Goal: Share content: Share content

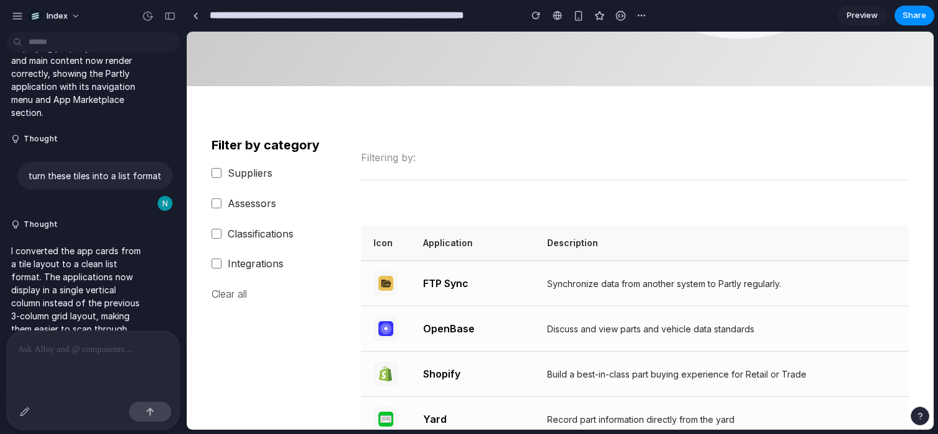
scroll to position [371, 0]
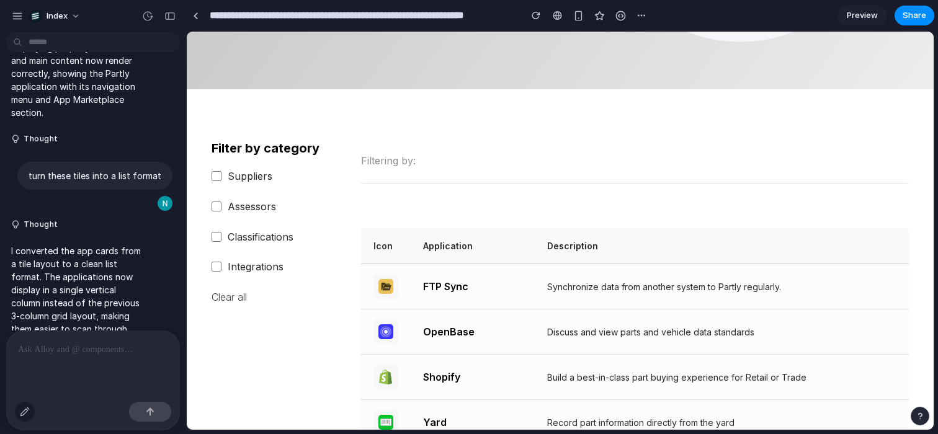
click at [17, 417] on button "button" at bounding box center [25, 412] width 20 height 20
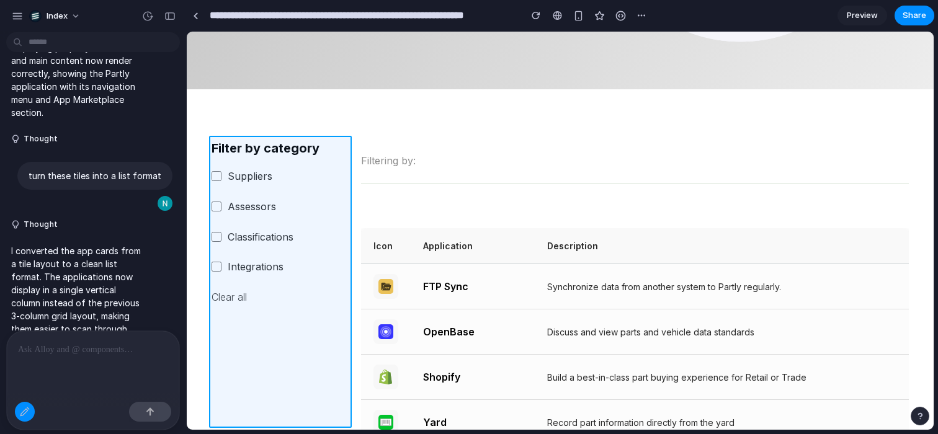
click at [275, 351] on div at bounding box center [560, 231] width 746 height 398
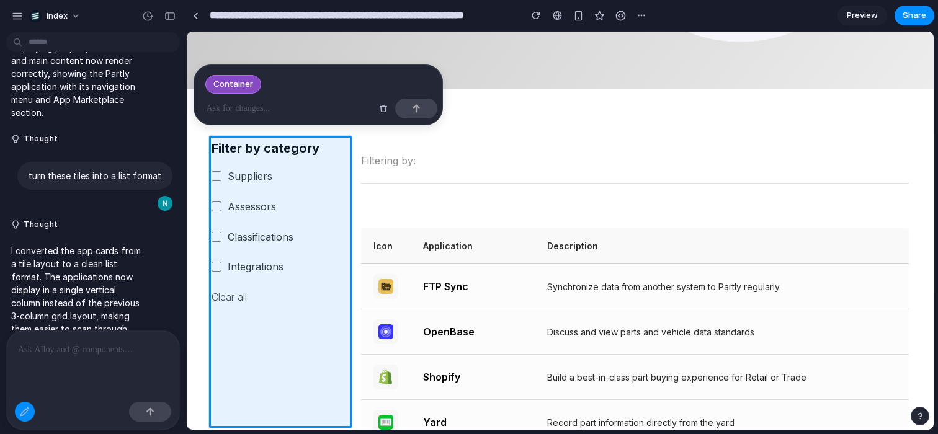
click at [111, 375] on div at bounding box center [93, 364] width 172 height 66
click at [26, 407] on div "button" at bounding box center [25, 412] width 10 height 10
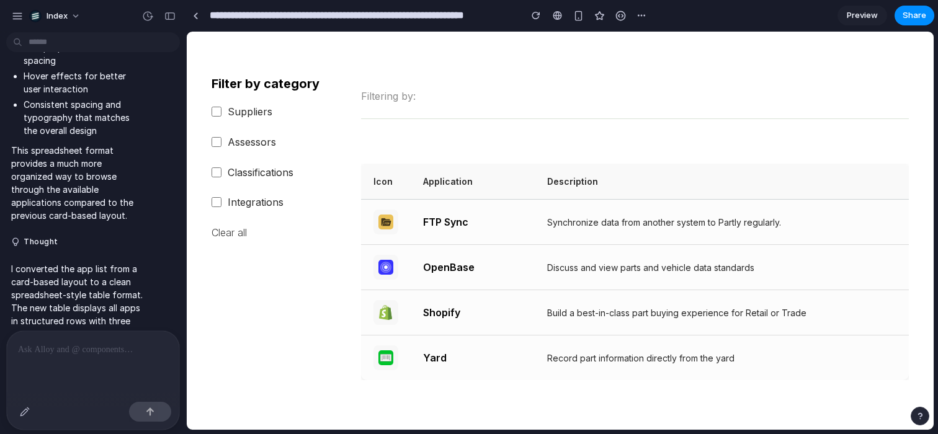
scroll to position [749, 0]
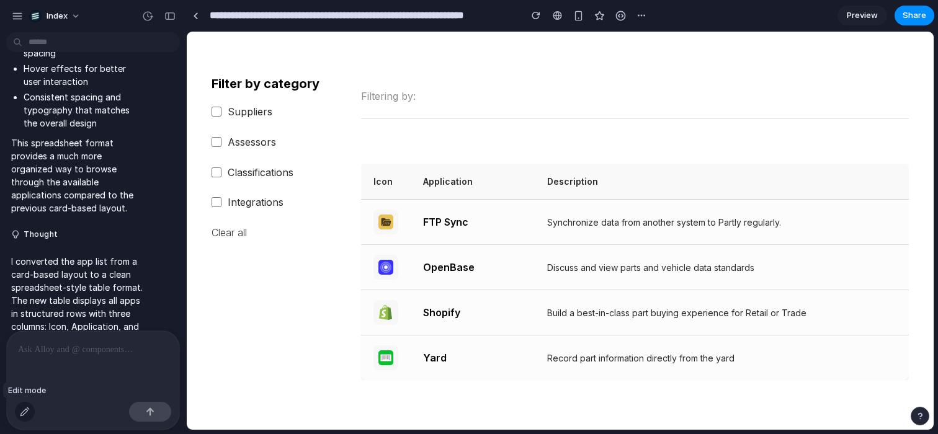
click at [29, 416] on button "button" at bounding box center [25, 412] width 20 height 20
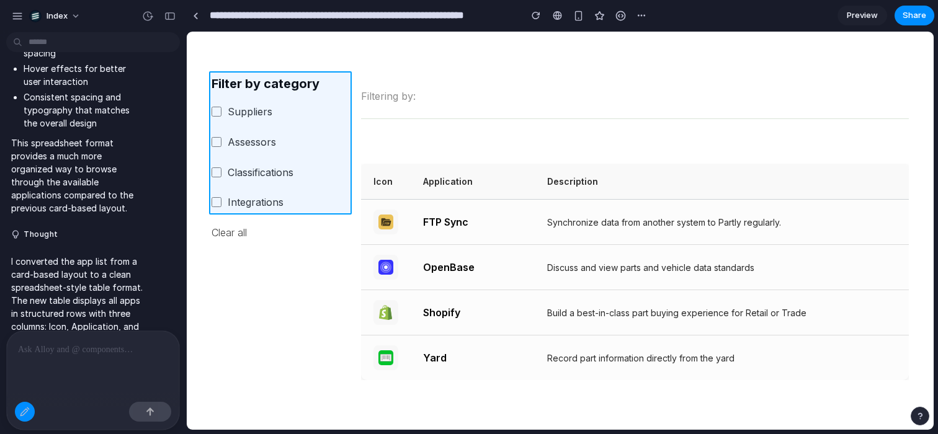
click at [332, 99] on div at bounding box center [560, 231] width 746 height 398
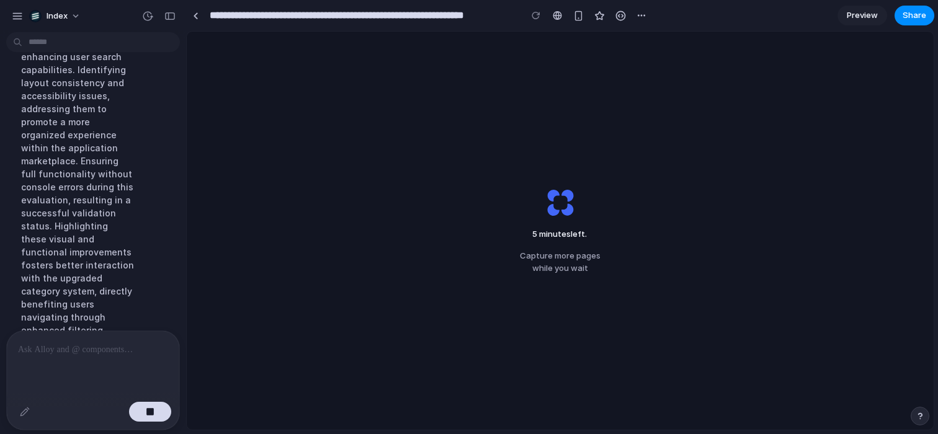
scroll to position [1574, 0]
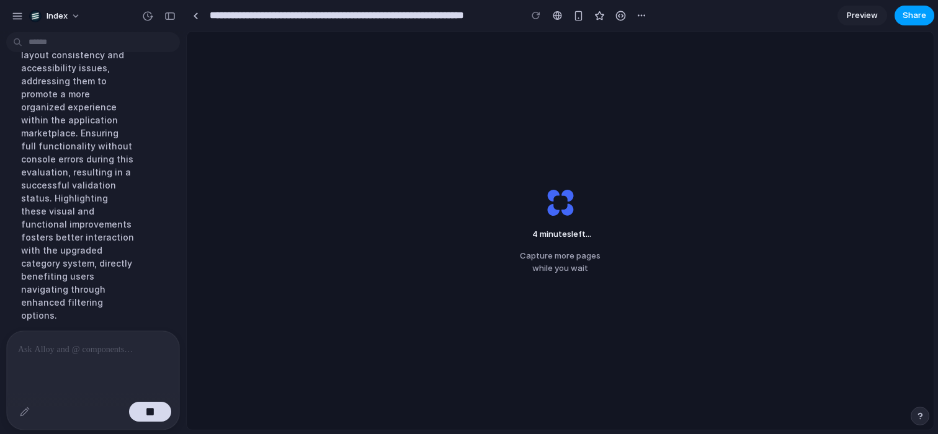
click at [901, 14] on button "Share" at bounding box center [915, 16] width 40 height 20
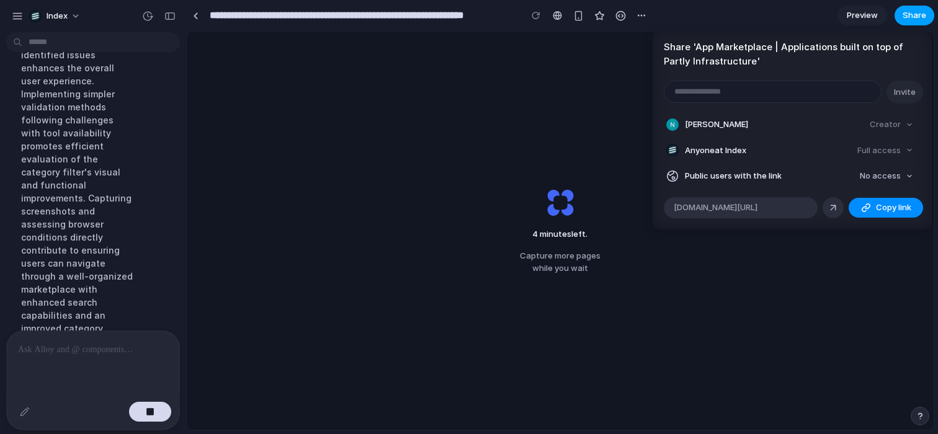
scroll to position [1613, 0]
click at [821, 17] on div "Share ' App Marketplace | Applications built on top of Partly Infrastructure ' …" at bounding box center [469, 217] width 938 height 434
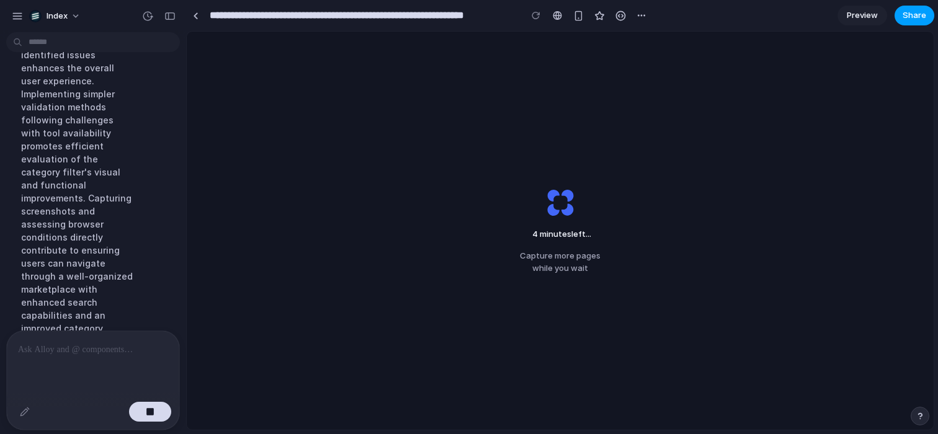
click at [897, 14] on button "Share" at bounding box center [915, 16] width 40 height 20
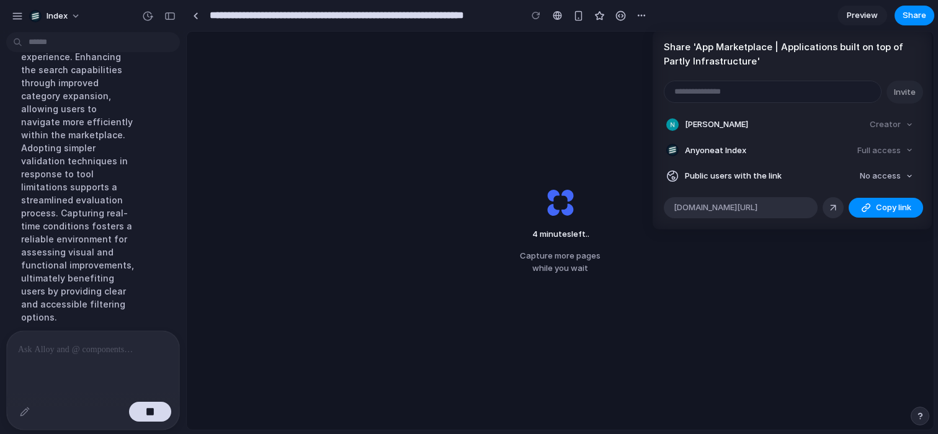
scroll to position [1626, 0]
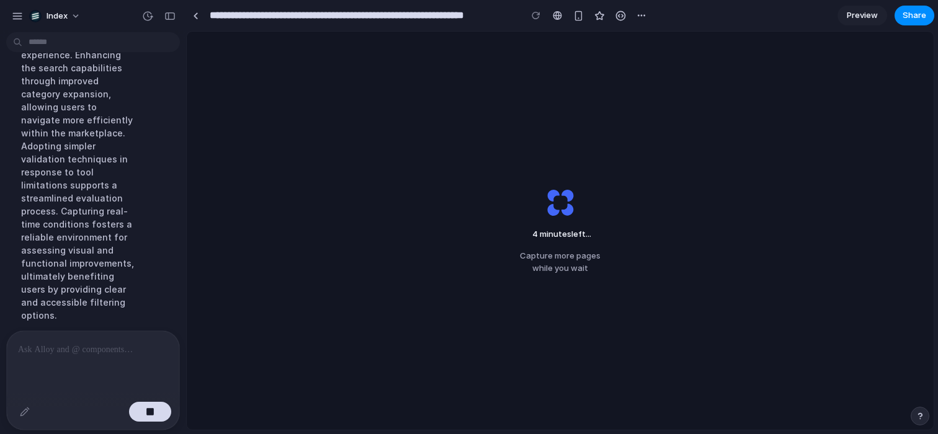
click at [581, 28] on div "Share ' App Marketplace | Applications built on top of Partly Infrastructure ' …" at bounding box center [469, 217] width 938 height 434
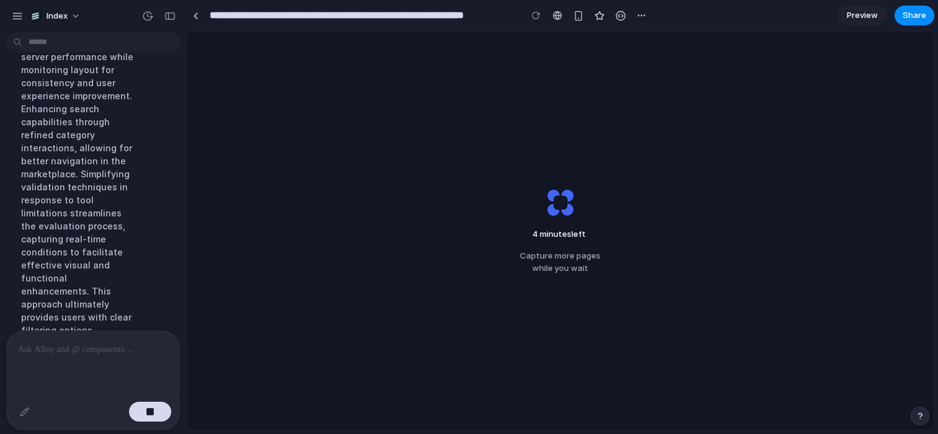
scroll to position [1613, 0]
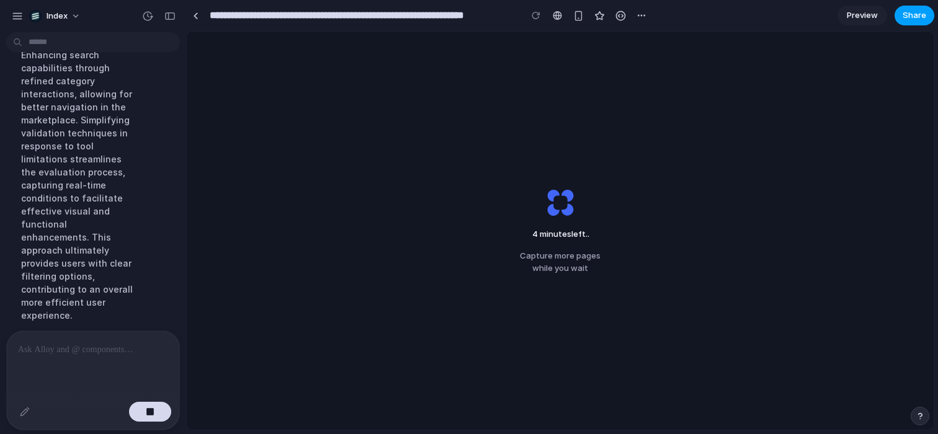
click at [906, 14] on span "Share" at bounding box center [915, 15] width 24 height 12
click at [736, 2] on div "Share ' App Marketplace | Applications built on top of Partly Infrastructure ' …" at bounding box center [469, 217] width 938 height 434
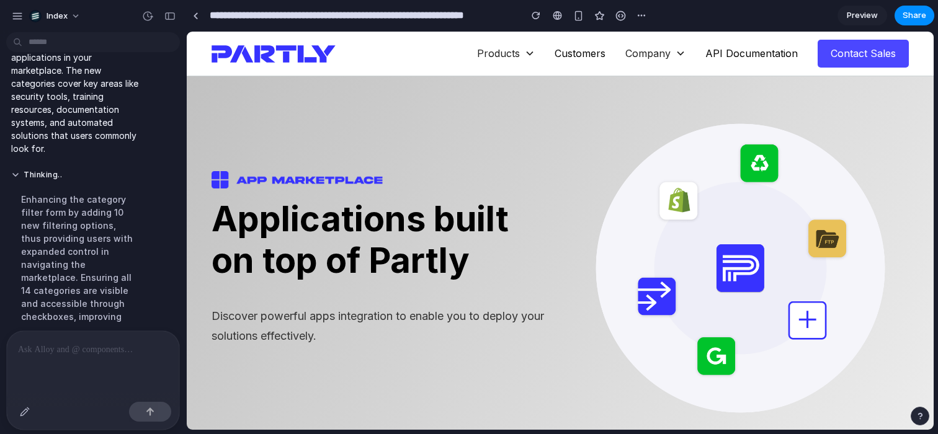
scroll to position [0, 0]
click at [860, 12] on span "Preview" at bounding box center [862, 15] width 31 height 12
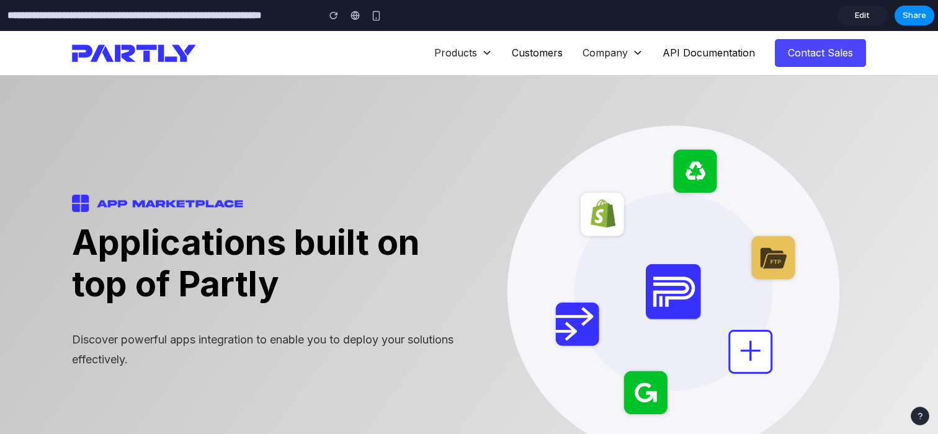
click at [870, 19] on link "Edit" at bounding box center [862, 16] width 50 height 20
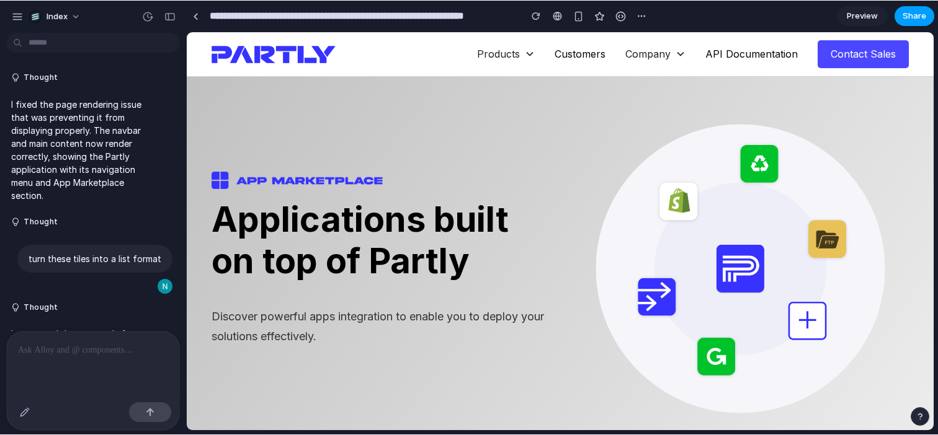
scroll to position [1523, 0]
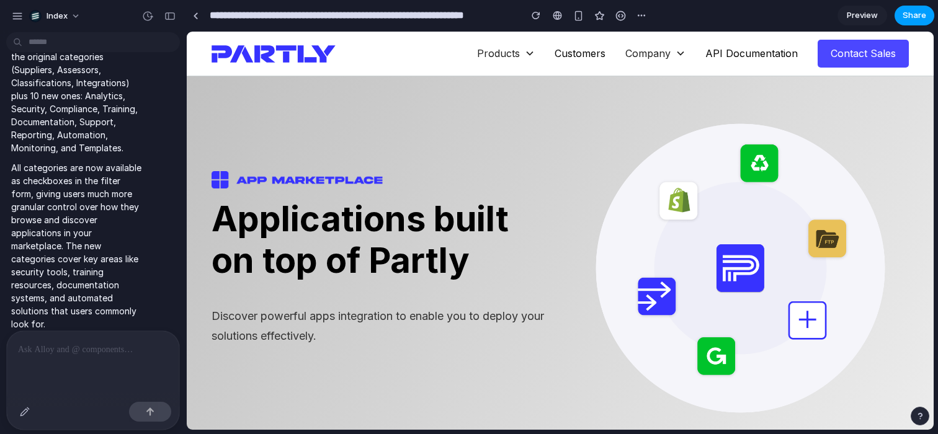
click at [919, 14] on span "Share" at bounding box center [915, 15] width 24 height 12
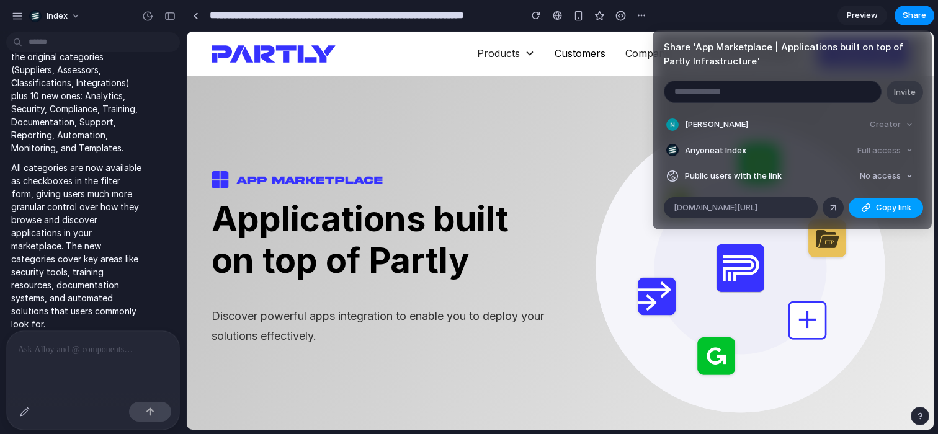
click at [859, 203] on button "Copy link" at bounding box center [886, 208] width 74 height 20
click at [369, 113] on div "Share ' App Marketplace | Applications built on top of Partly Infrastructure ' …" at bounding box center [469, 217] width 938 height 434
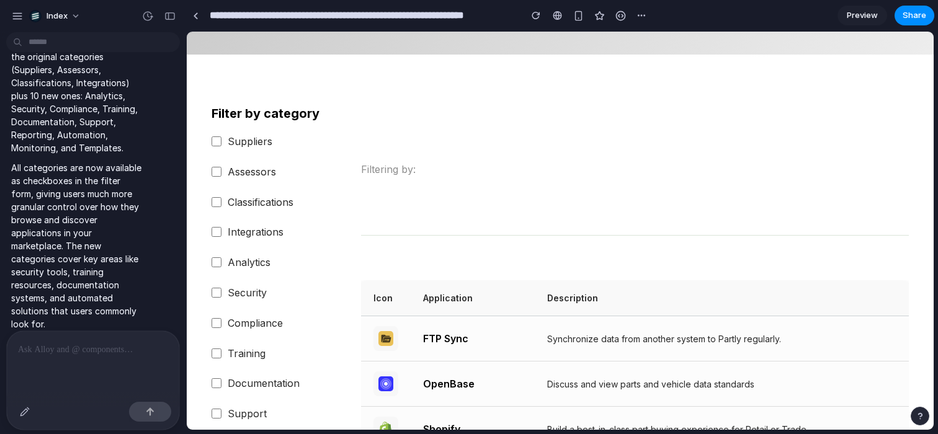
scroll to position [409, 0]
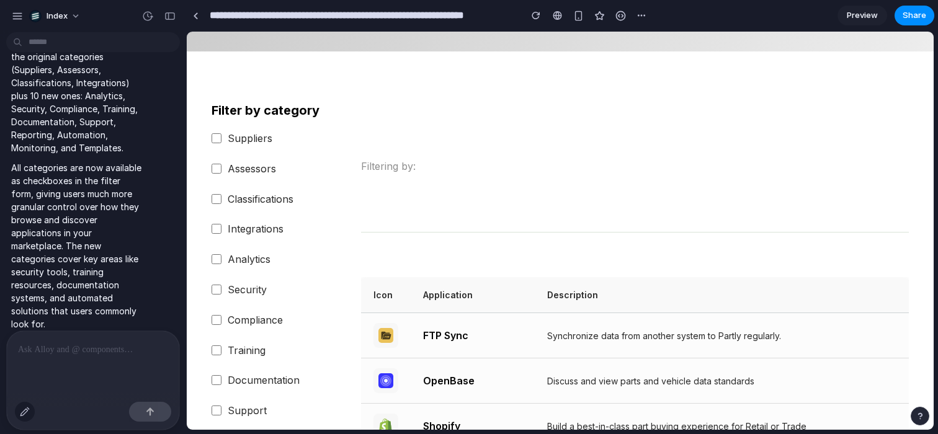
click at [24, 408] on div "button" at bounding box center [25, 412] width 10 height 10
click at [25, 409] on div "button" at bounding box center [25, 412] width 10 height 10
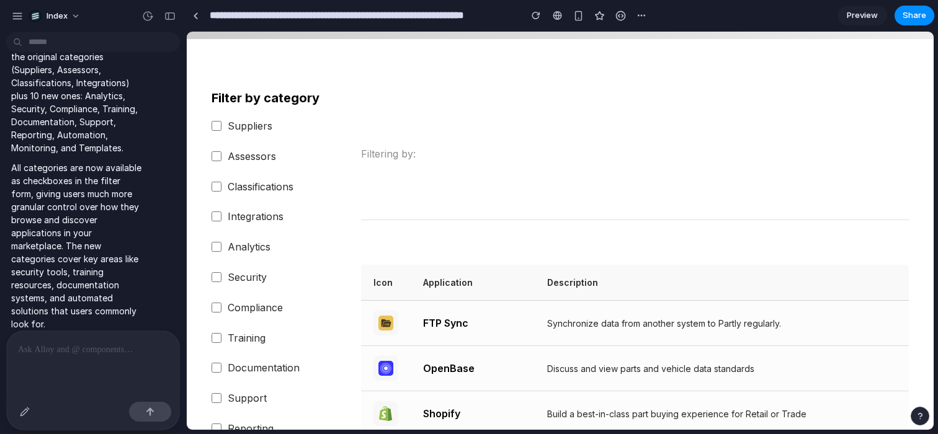
scroll to position [415, 0]
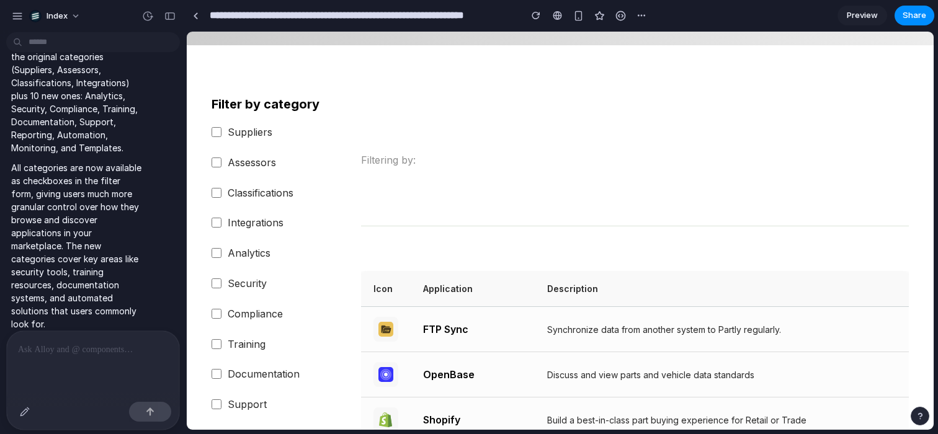
click at [216, 322] on label "Compliance" at bounding box center [280, 314] width 137 height 18
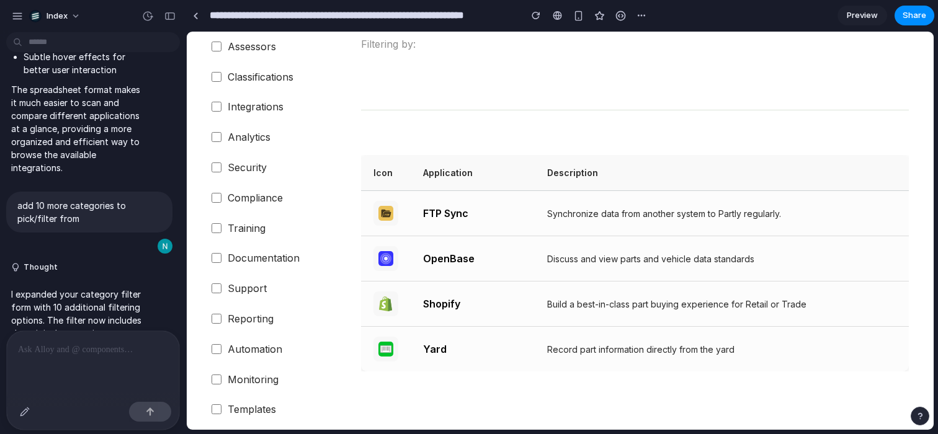
scroll to position [529, 0]
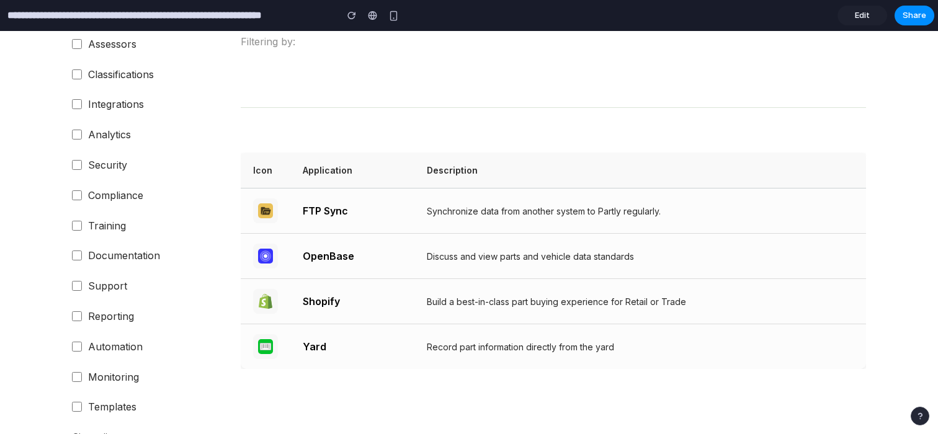
scroll to position [234, 0]
